Goal: Information Seeking & Learning: Learn about a topic

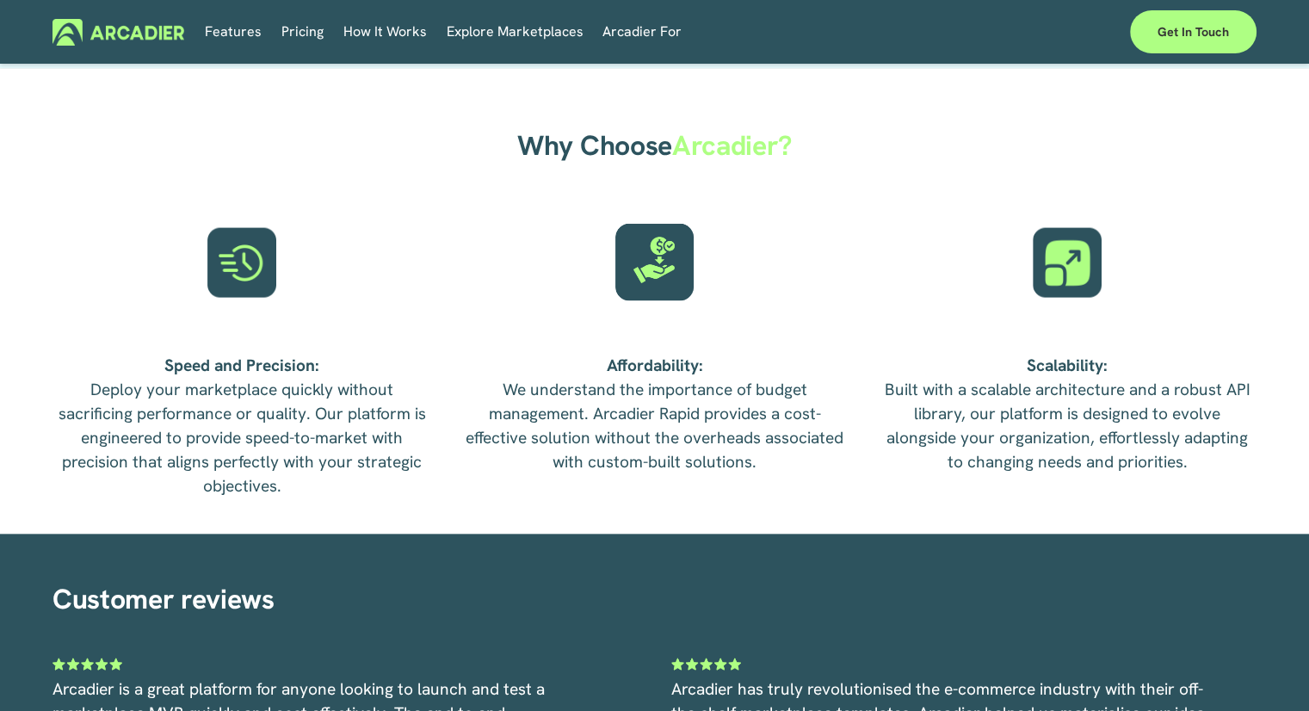
scroll to position [3570, 0]
click at [378, 31] on span "How It Works" at bounding box center [384, 32] width 83 height 24
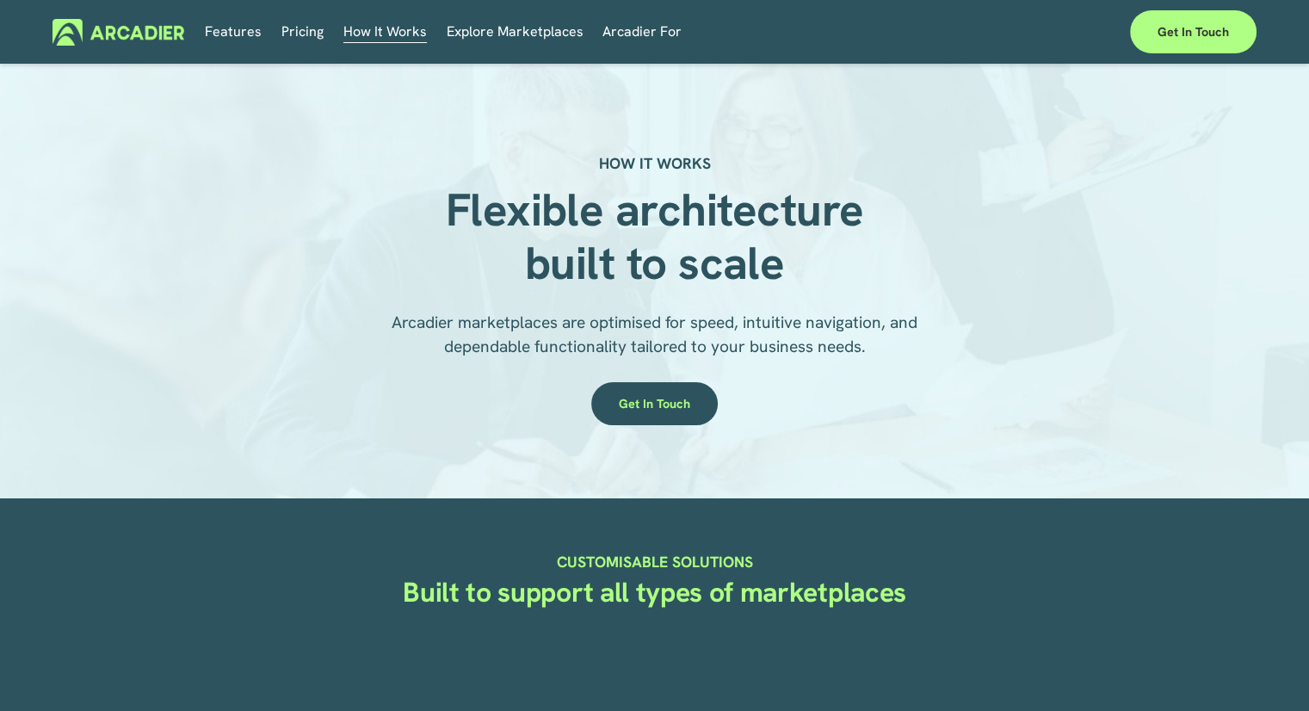
click at [306, 22] on link "Pricing" at bounding box center [302, 32] width 42 height 27
